Goal: Transaction & Acquisition: Purchase product/service

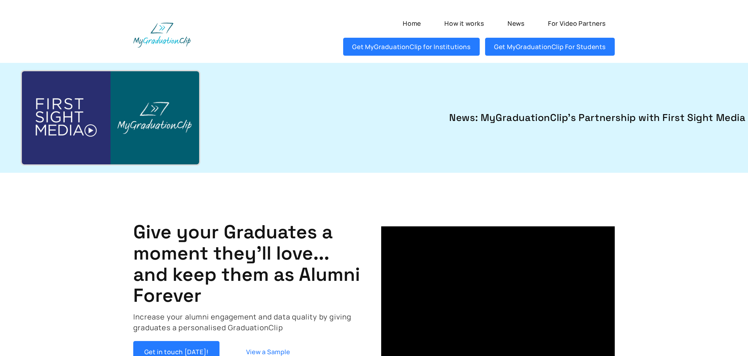
click at [88, 131] on img at bounding box center [110, 117] width 177 height 93
click at [469, 25] on link "How it works" at bounding box center [464, 23] width 58 height 18
click at [681, 267] on div "Give your Graduates a moment they'll love... and keep them as Alumni Forever In…" at bounding box center [373, 292] width 719 height 228
click at [587, 22] on link "For Video Partners" at bounding box center [577, 23] width 76 height 18
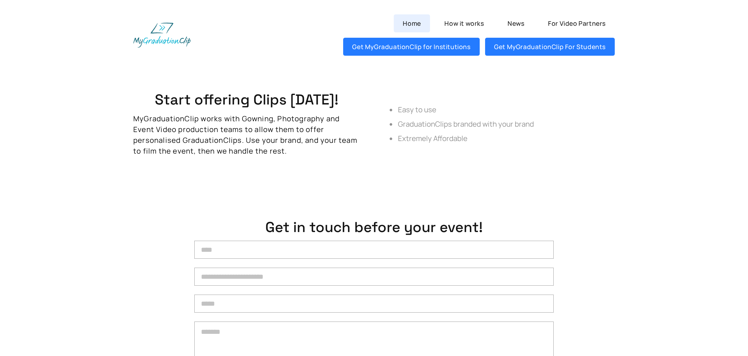
click at [413, 24] on link "Home" at bounding box center [412, 23] width 36 height 18
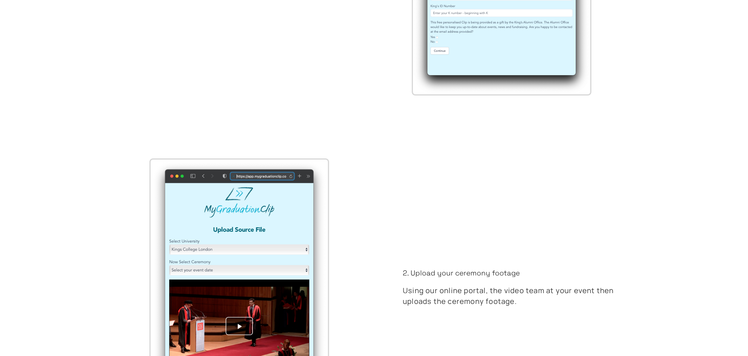
scroll to position [1609, 0]
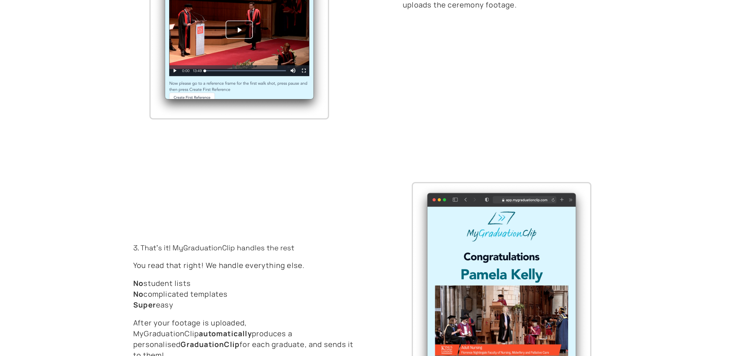
scroll to position [2552, 0]
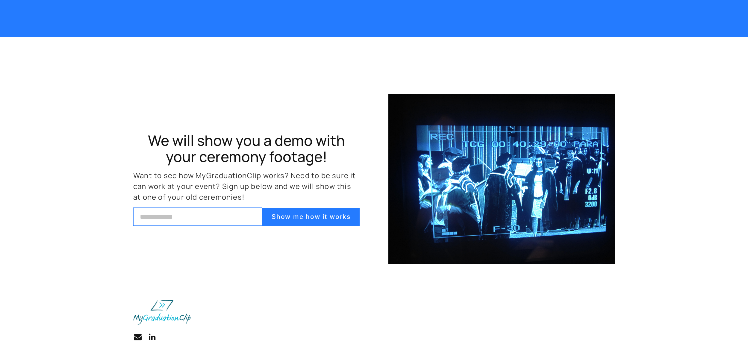
click at [179, 213] on input "email" at bounding box center [197, 217] width 129 height 18
type input "**********"
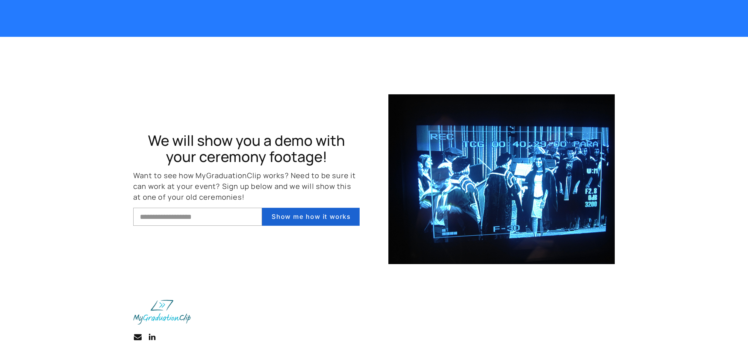
click at [322, 216] on button "Show me how it works" at bounding box center [311, 217] width 98 height 18
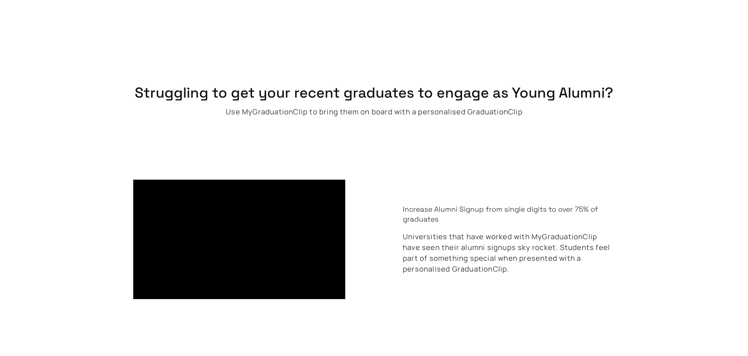
scroll to position [0, 0]
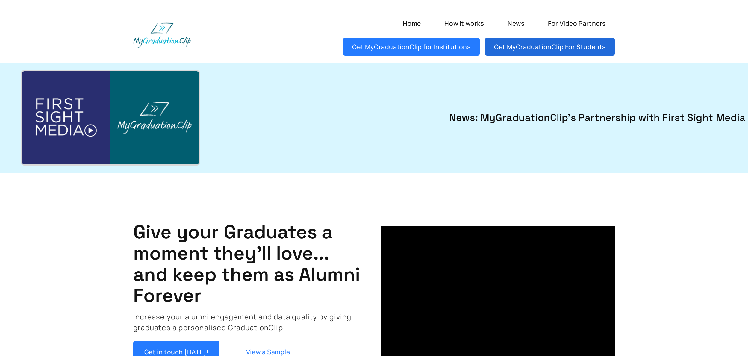
click at [534, 46] on link "Get MyGraduationClip For Students" at bounding box center [550, 47] width 130 height 18
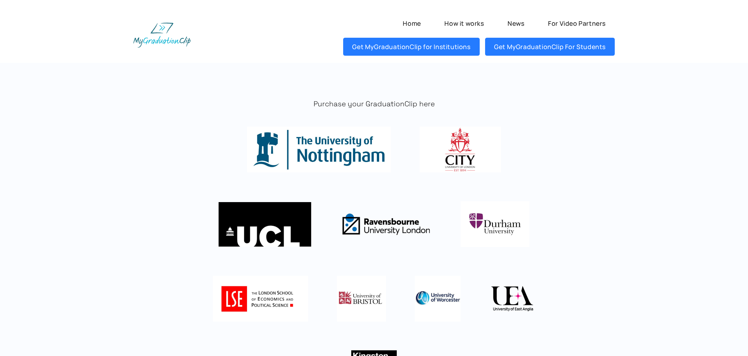
click at [338, 151] on img at bounding box center [319, 150] width 144 height 46
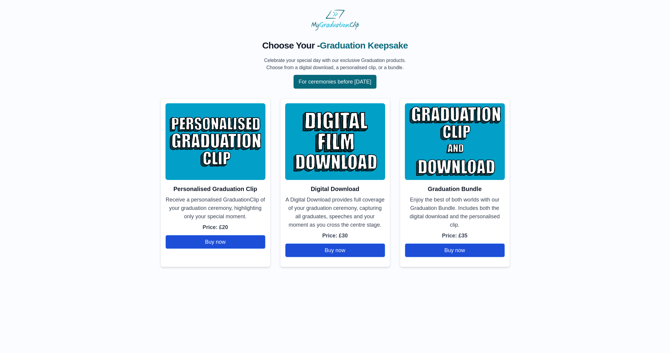
click at [186, 277] on html "Choose Your - Graduation Keepsake Celebrate your special day with our exclusive…" at bounding box center [335, 138] width 670 height 277
click at [213, 239] on button "Buy now" at bounding box center [216, 242] width 100 height 14
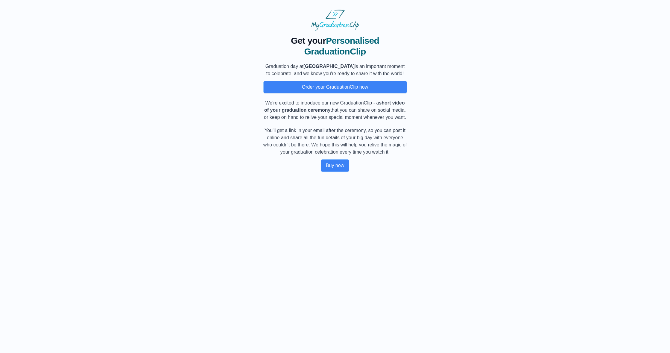
drag, startPoint x: 38, startPoint y: 36, endPoint x: 48, endPoint y: 22, distance: 17.3
click at [38, 36] on div "Get your Personalised GraduationClip Graduation day at University of Nottingham…" at bounding box center [335, 101] width 651 height 141
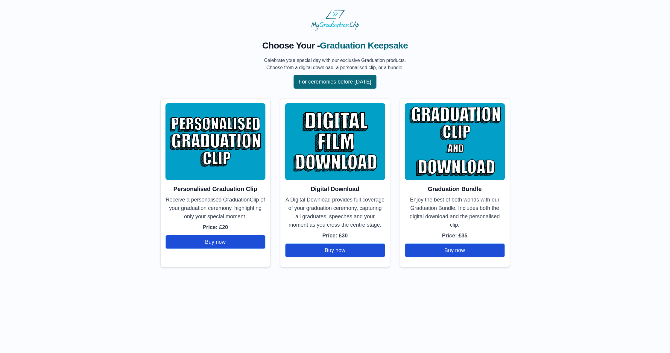
click at [565, 92] on div "Choose Your - Graduation Keepsake Celebrate your special day with our exclusive…" at bounding box center [335, 138] width 651 height 257
click at [66, 27] on div "Choose Your - Graduation Keepsake Celebrate your special day with our exclusive…" at bounding box center [335, 138] width 651 height 257
